Goal: Information Seeking & Learning: Find specific fact

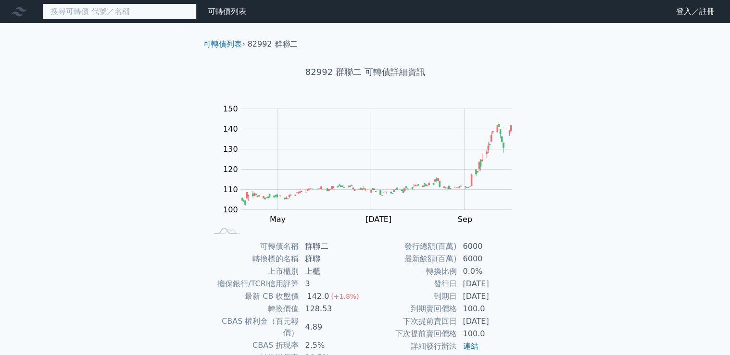
drag, startPoint x: 110, startPoint y: 8, endPoint x: 107, endPoint y: 2, distance: 6.2
click at [110, 8] on input at bounding box center [119, 11] width 154 height 16
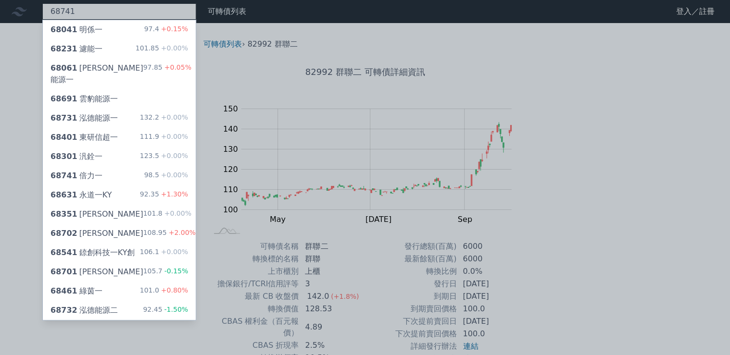
type input "68741"
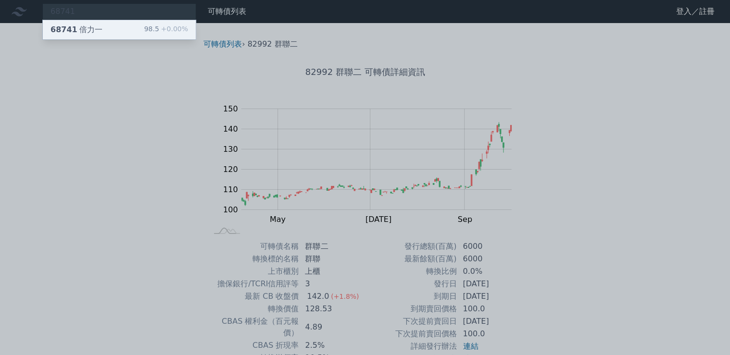
click at [150, 23] on div "68741 倍力一 98.5 +0.00%" at bounding box center [119, 29] width 153 height 19
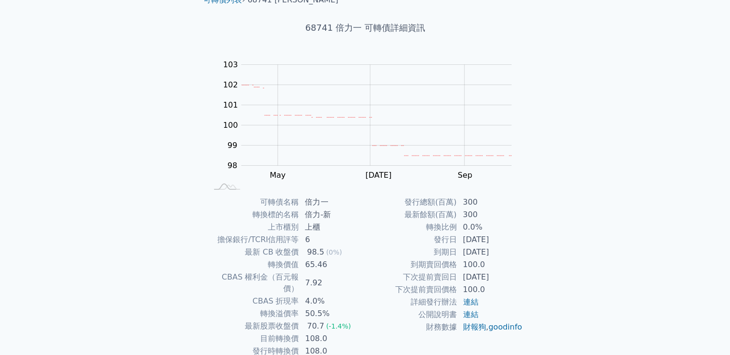
scroll to position [77, 0]
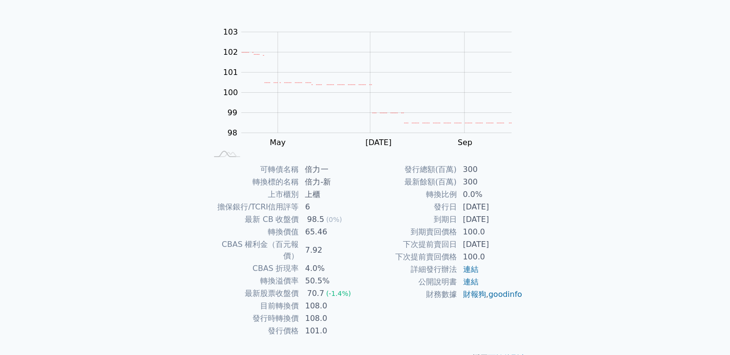
drag, startPoint x: 479, startPoint y: 248, endPoint x: 510, endPoint y: 248, distance: 31.2
click at [510, 248] on td "[DATE]" at bounding box center [490, 244] width 66 height 12
click at [511, 248] on td "[DATE]" at bounding box center [490, 244] width 66 height 12
drag, startPoint x: 511, startPoint y: 246, endPoint x: 467, endPoint y: 240, distance: 44.7
click at [467, 240] on td "[DATE]" at bounding box center [490, 244] width 66 height 12
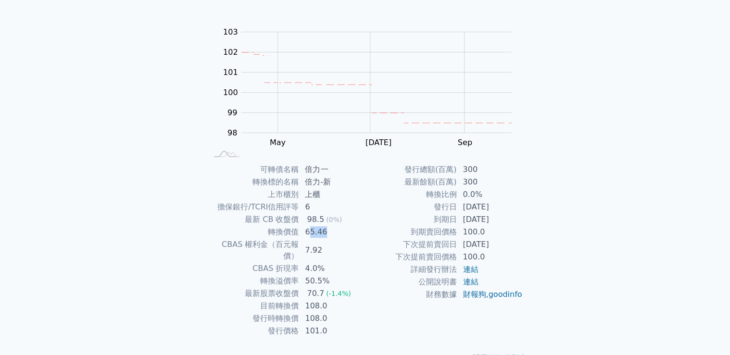
drag, startPoint x: 315, startPoint y: 235, endPoint x: 329, endPoint y: 237, distance: 14.1
click at [329, 237] on td "65.46" at bounding box center [332, 232] width 66 height 12
click at [337, 262] on td "4.0%" at bounding box center [332, 268] width 66 height 12
drag, startPoint x: 506, startPoint y: 250, endPoint x: 514, endPoint y: 257, distance: 10.7
click at [514, 257] on tbody "發行總額(百萬) 300 最新餘額(百萬) 300 轉換比例 0.0% 發行日 [DATE] 到期日 [DATE] 到期賣回價格 100.0 下次提前賣回日 …" at bounding box center [444, 231] width 158 height 137
